Goal: Communication & Community: Answer question/provide support

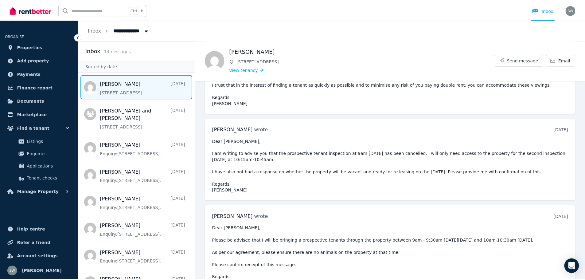
scroll to position [2857, 0]
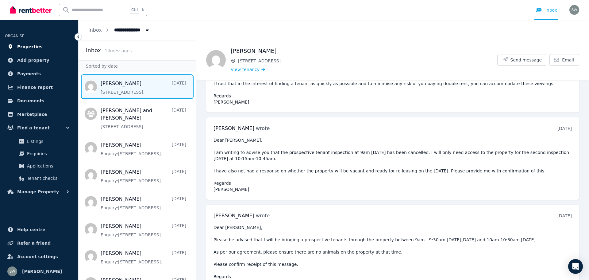
click at [26, 44] on span "Properties" at bounding box center [29, 46] width 25 height 7
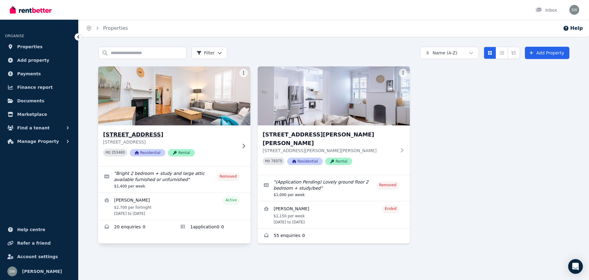
click at [189, 114] on img at bounding box center [175, 96] width 160 height 62
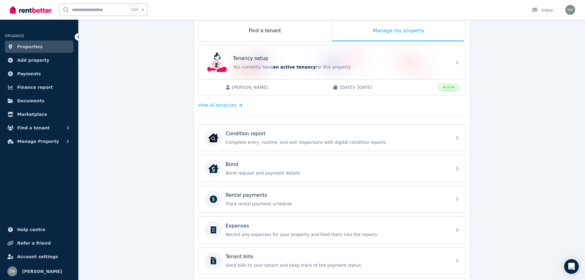
scroll to position [102, 0]
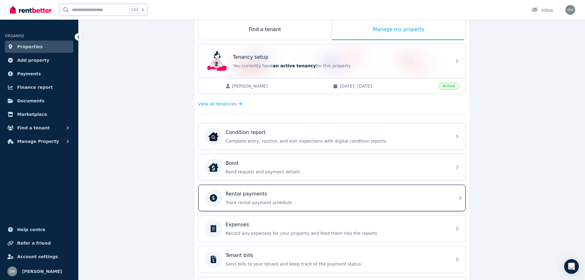
click at [270, 203] on p "Track rental payment schedule" at bounding box center [337, 202] width 222 height 6
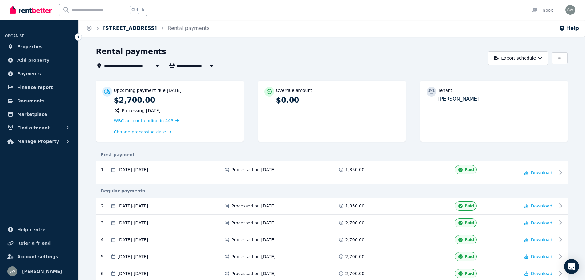
click at [142, 31] on link "[STREET_ADDRESS]" at bounding box center [130, 28] width 54 height 6
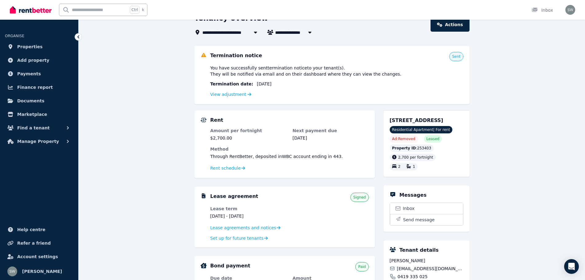
scroll to position [34, 0]
click at [509, 170] on div "**********" at bounding box center [332, 248] width 506 height 470
click at [411, 205] on span "Inbox" at bounding box center [409, 208] width 12 height 6
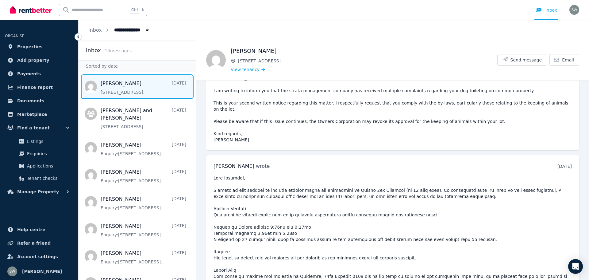
scroll to position [2135, 0]
click at [561, 164] on time "[DATE]" at bounding box center [565, 166] width 14 height 5
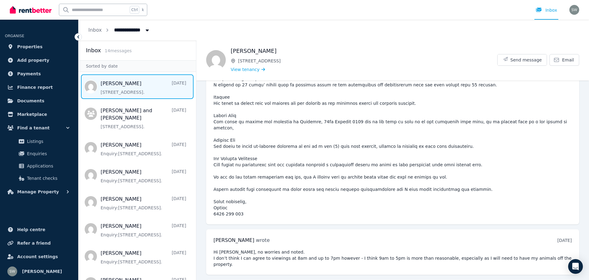
scroll to position [2290, 0]
click at [558, 238] on time "[DATE]" at bounding box center [565, 240] width 14 height 5
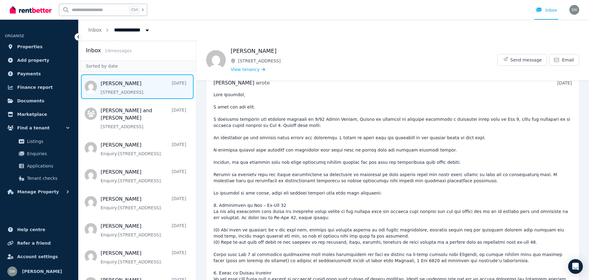
scroll to position [176, 0]
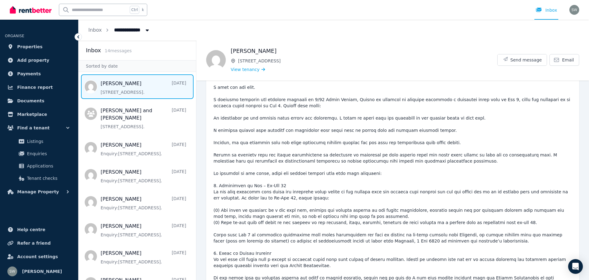
click at [518, 171] on pre at bounding box center [393, 244] width 359 height 344
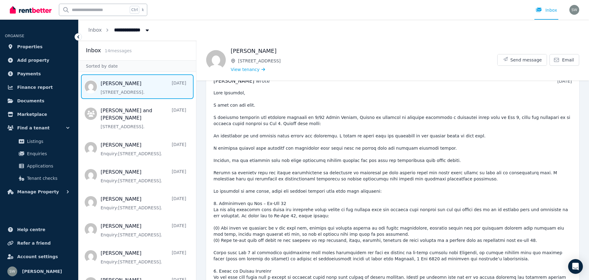
scroll to position [158, 0]
click at [558, 84] on div "[DATE] 1:03 pm [DATE][DATE]" at bounding box center [565, 81] width 14 height 6
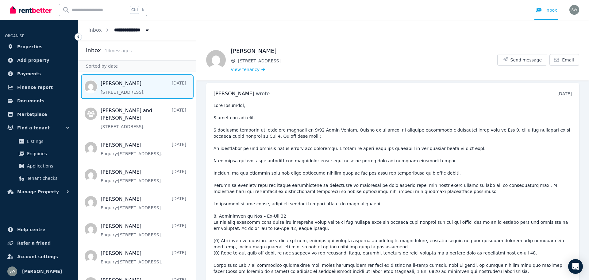
scroll to position [145, 0]
click at [558, 95] on time "[DATE]" at bounding box center [565, 94] width 14 height 5
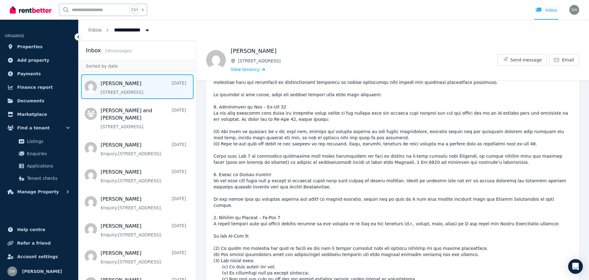
scroll to position [273, 0]
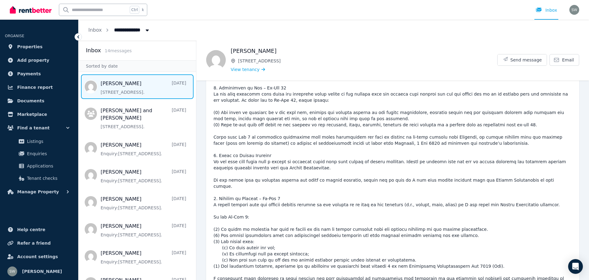
click at [513, 208] on pre at bounding box center [393, 146] width 359 height 344
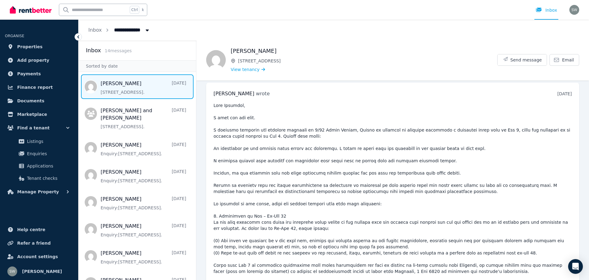
scroll to position [144, 0]
click at [551, 98] on div "[PERSON_NAME] wrote [DATE] 1:03 pm [DATE][DATE]" at bounding box center [393, 94] width 359 height 7
click at [558, 93] on time "[DATE]" at bounding box center [565, 94] width 14 height 5
click at [509, 162] on pre at bounding box center [393, 275] width 359 height 344
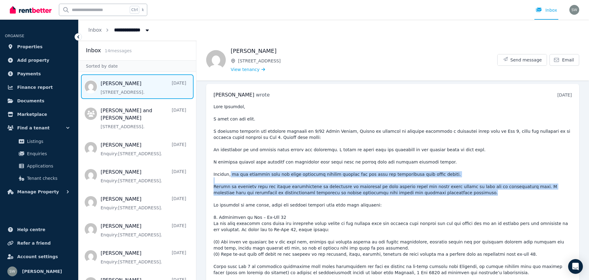
drag, startPoint x: 232, startPoint y: 174, endPoint x: 405, endPoint y: 193, distance: 173.9
click at [405, 193] on pre at bounding box center [393, 275] width 359 height 344
copy pre "it was observed that the newly installed washing machine did not have the appro…"
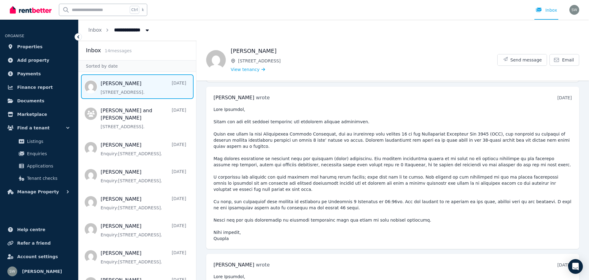
scroll to position [3235, 0]
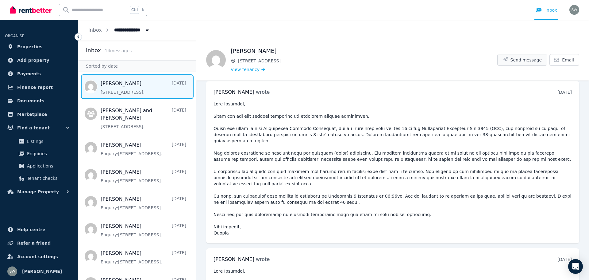
click at [519, 59] on span "Send message" at bounding box center [527, 60] width 32 height 6
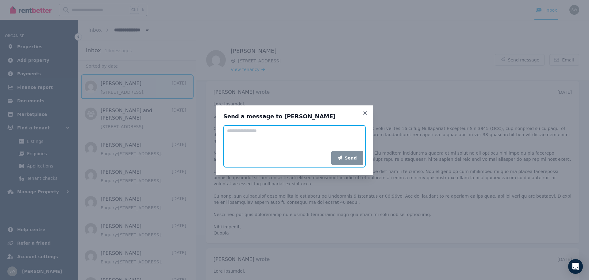
click at [289, 137] on textarea "Add your message" at bounding box center [294, 138] width 142 height 26
paste textarea "**********"
click at [282, 136] on textarea "Add your message" at bounding box center [294, 138] width 142 height 26
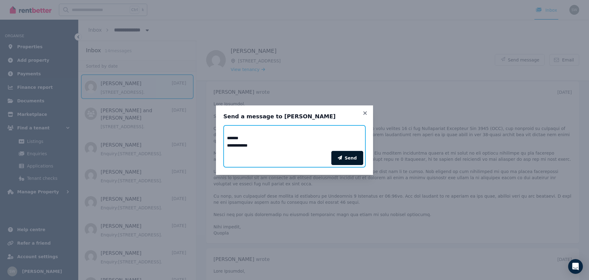
type textarea "**********"
click at [352, 160] on button "Send" at bounding box center [347, 158] width 32 height 14
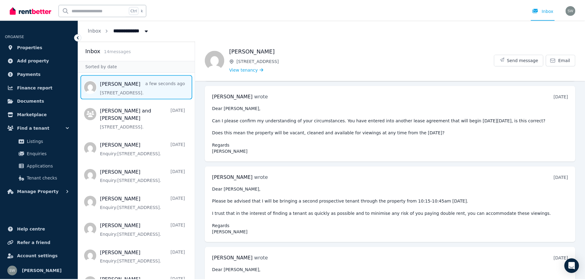
scroll to position [2722, 0]
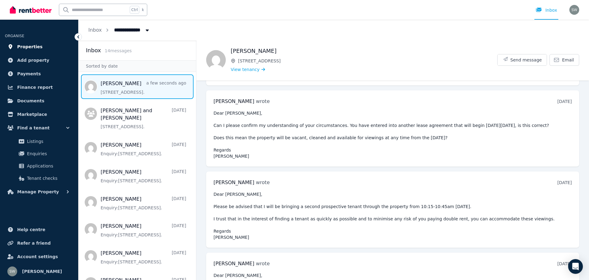
click at [35, 44] on span "Properties" at bounding box center [29, 46] width 25 height 7
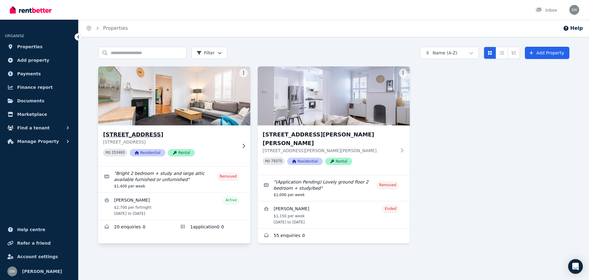
click at [157, 136] on h3 "[STREET_ADDRESS]" at bounding box center [170, 134] width 134 height 9
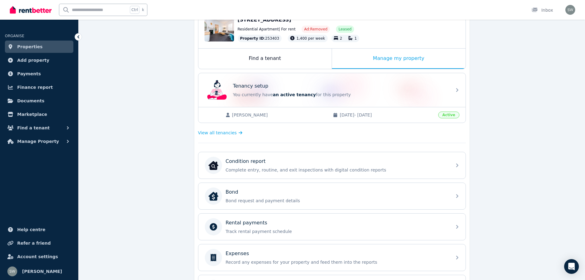
scroll to position [78, 0]
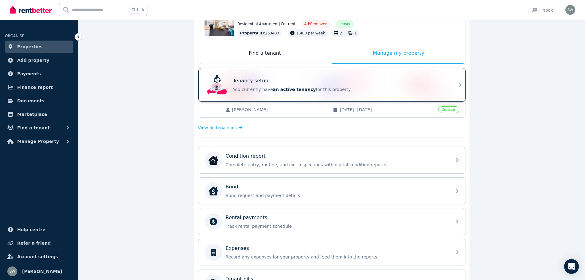
click at [453, 91] on div "Tenancy setup You currently have an active tenancy for this property" at bounding box center [331, 85] width 267 height 34
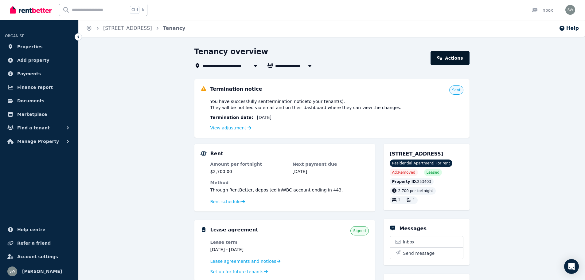
click at [452, 60] on link "Actions" at bounding box center [449, 58] width 39 height 14
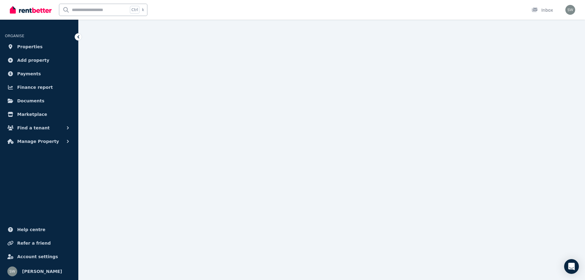
scroll to position [464, 0]
